Goal: Task Accomplishment & Management: Use online tool/utility

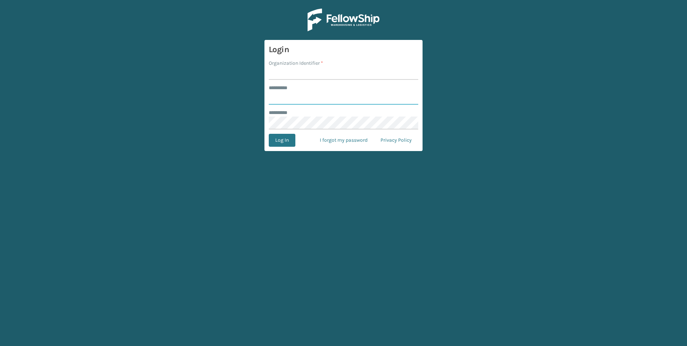
type input "***"
click at [315, 87] on div "******** *" at bounding box center [344, 88] width 150 height 8
click at [315, 78] on input "Organization Identifier *" at bounding box center [344, 73] width 150 height 13
type input "Fellowship - West"
click at [292, 133] on form "Login Organization Identifier * Fellowship - West ******** * *** ******** * Log…" at bounding box center [344, 95] width 158 height 111
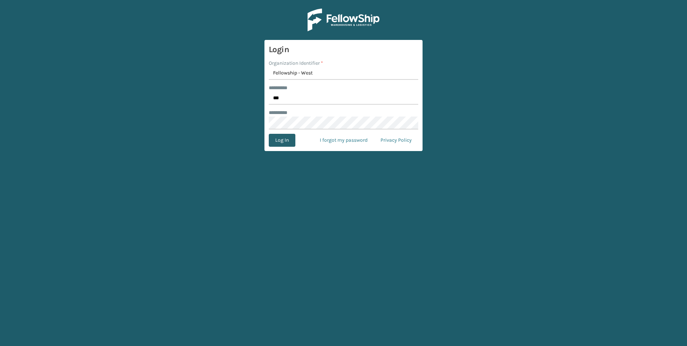
click at [292, 136] on button "Log In" at bounding box center [282, 140] width 27 height 13
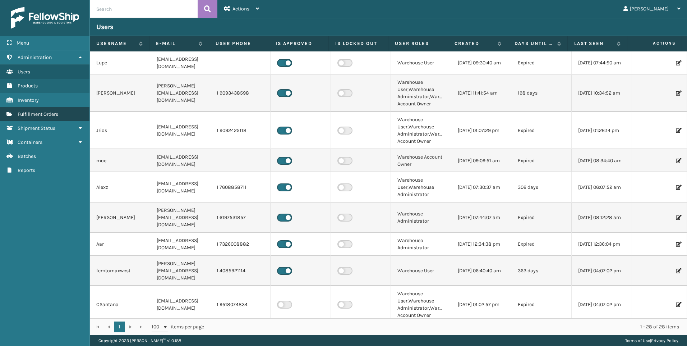
click at [31, 110] on link "Fulfillment Orders" at bounding box center [45, 114] width 90 height 14
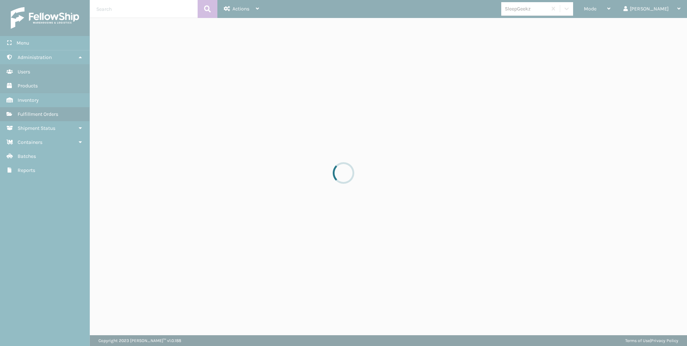
click at [641, 10] on div at bounding box center [343, 173] width 687 height 346
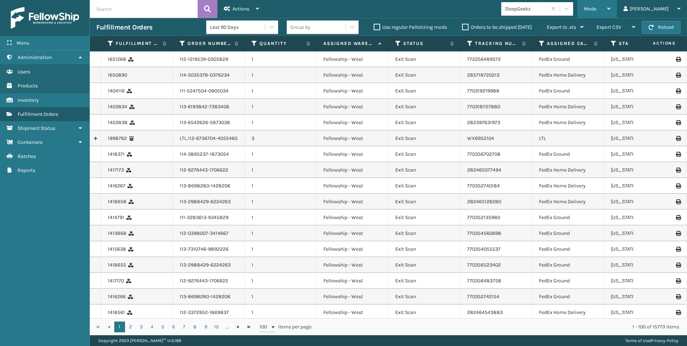
click at [597, 10] on span "Mode" at bounding box center [590, 9] width 13 height 6
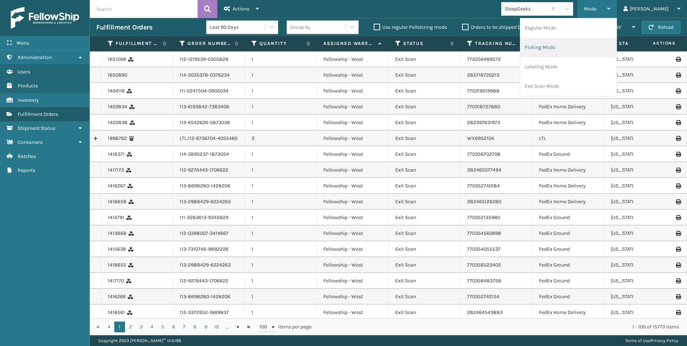
click at [599, 45] on li "Picking Mode" at bounding box center [569, 47] width 96 height 19
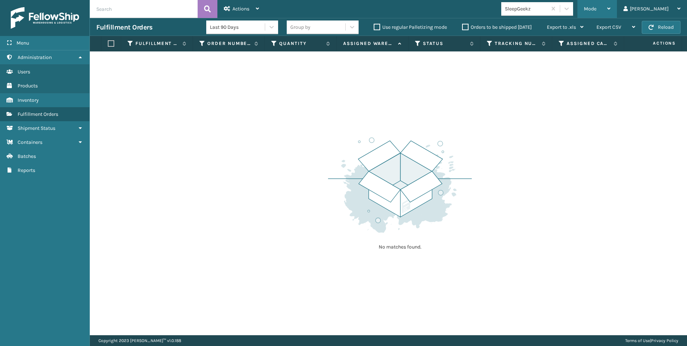
click at [611, 14] on div "Mode Regular Mode Picking Mode Labeling Mode Exit Scan Mode" at bounding box center [598, 9] width 40 height 18
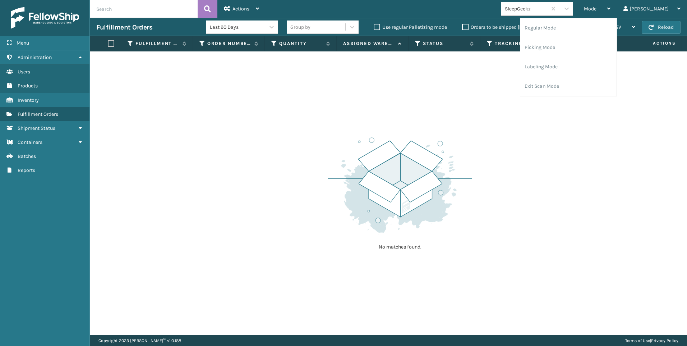
click at [548, 11] on div "SleepGeekz" at bounding box center [526, 9] width 43 height 8
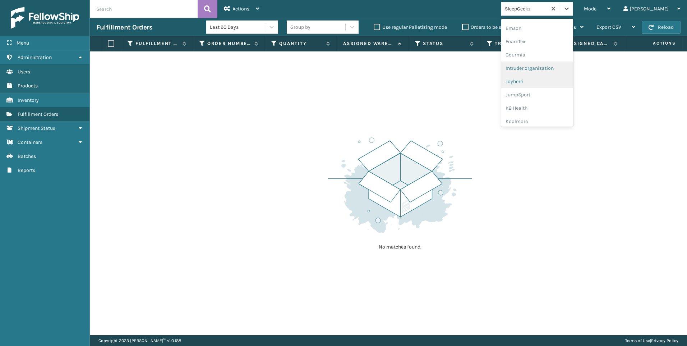
scroll to position [156, 0]
click at [551, 120] on div "Koolmore" at bounding box center [538, 123] width 72 height 13
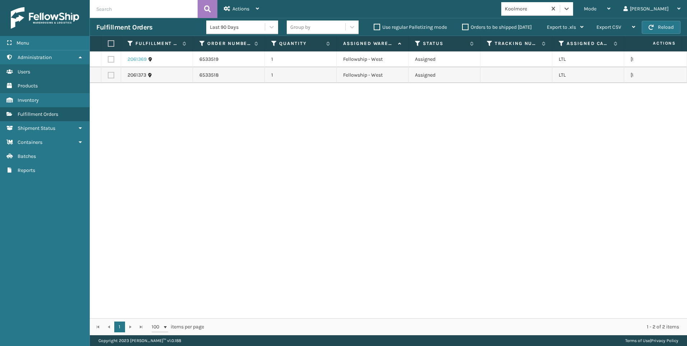
click at [144, 57] on link "2061369" at bounding box center [137, 59] width 19 height 7
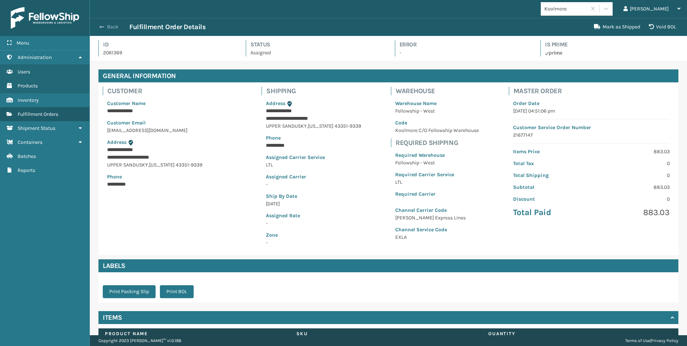
click at [106, 26] on button "Back" at bounding box center [112, 27] width 33 height 6
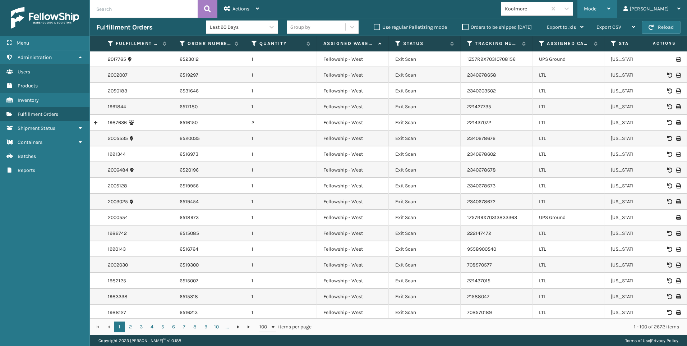
click at [597, 9] on span "Mode" at bounding box center [590, 9] width 13 height 6
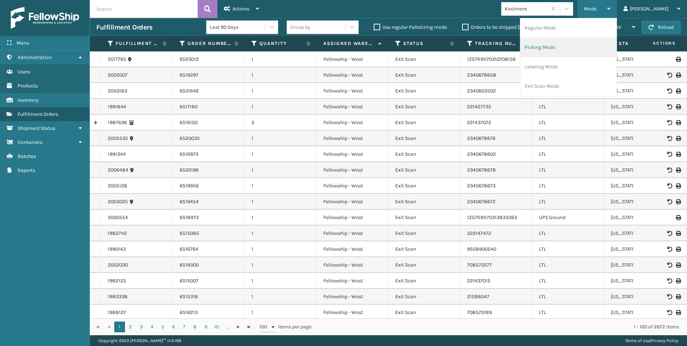
click at [577, 49] on li "Picking Mode" at bounding box center [569, 47] width 96 height 19
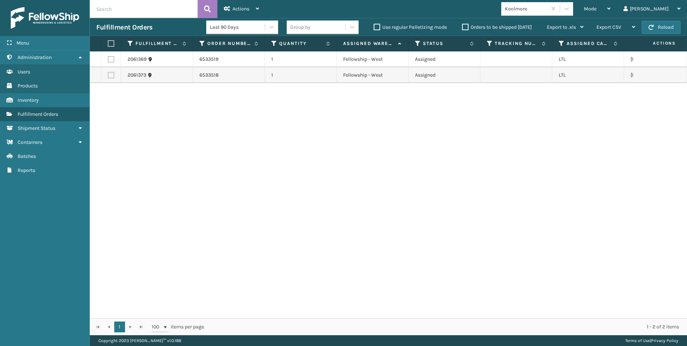
click at [212, 75] on td "6533518" at bounding box center [229, 75] width 72 height 16
click at [141, 74] on link "2061373" at bounding box center [137, 75] width 19 height 7
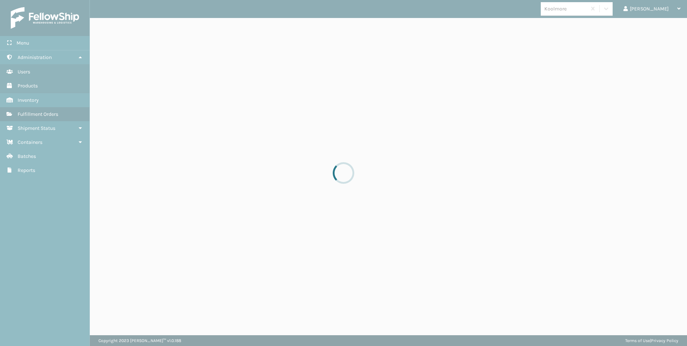
click at [132, 74] on div at bounding box center [343, 173] width 687 height 346
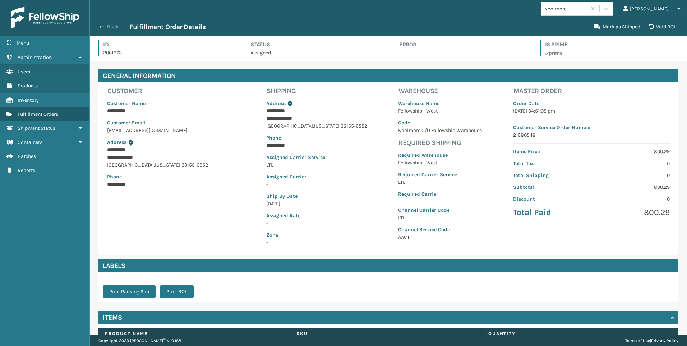
click at [105, 28] on button "Back" at bounding box center [112, 27] width 33 height 6
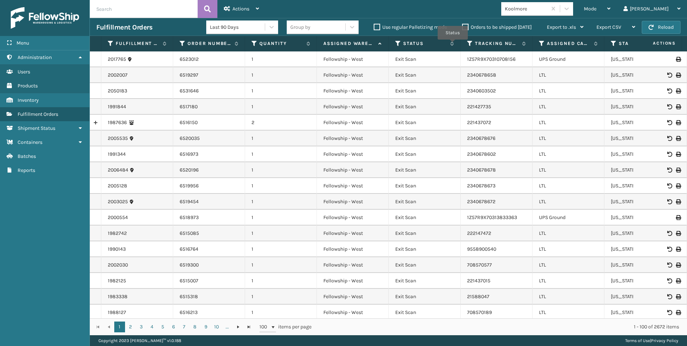
click at [471, 128] on td "221437072" at bounding box center [497, 123] width 72 height 16
